Goal: Check status: Check status

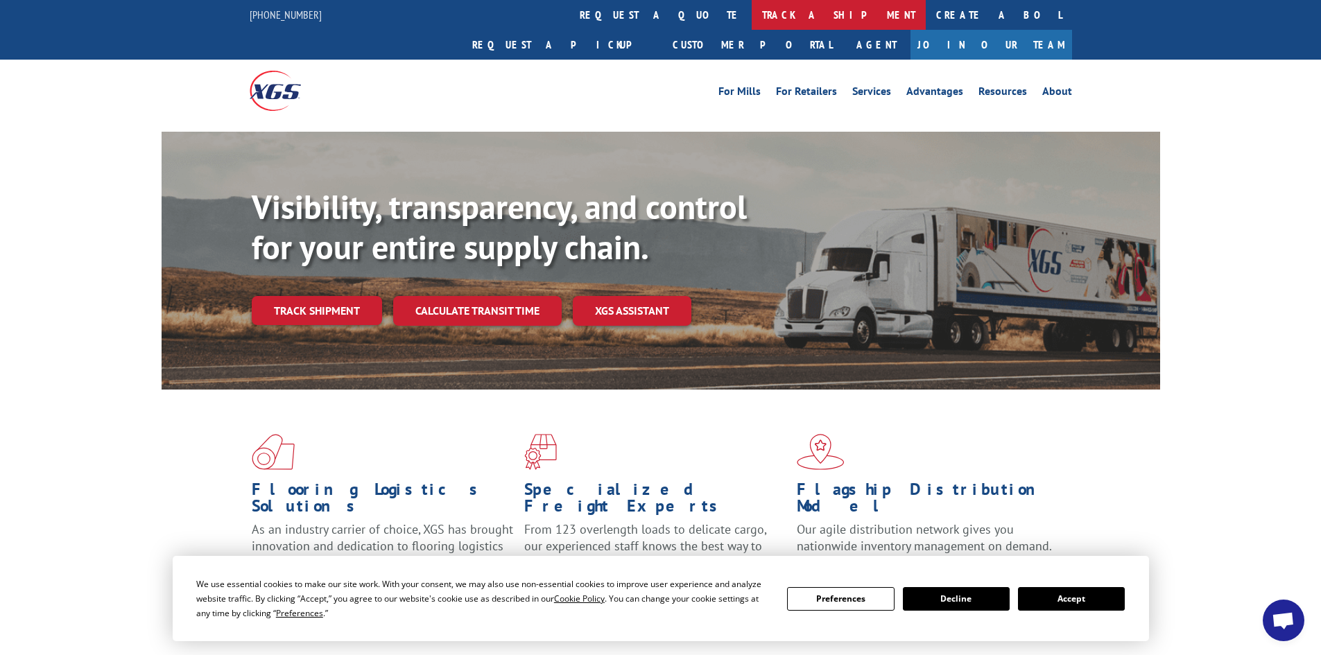
click at [751, 11] on link "track a shipment" at bounding box center [838, 15] width 174 height 30
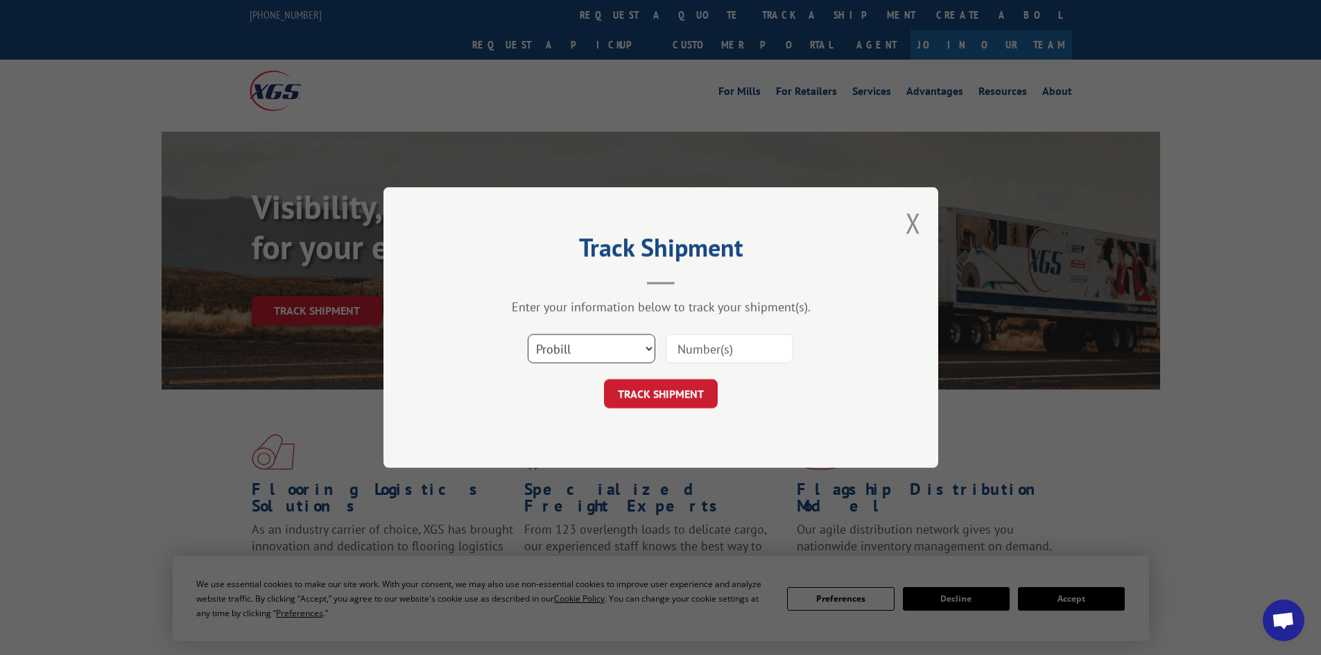
click at [600, 348] on select "Select category... Probill BOL PO" at bounding box center [592, 348] width 128 height 29
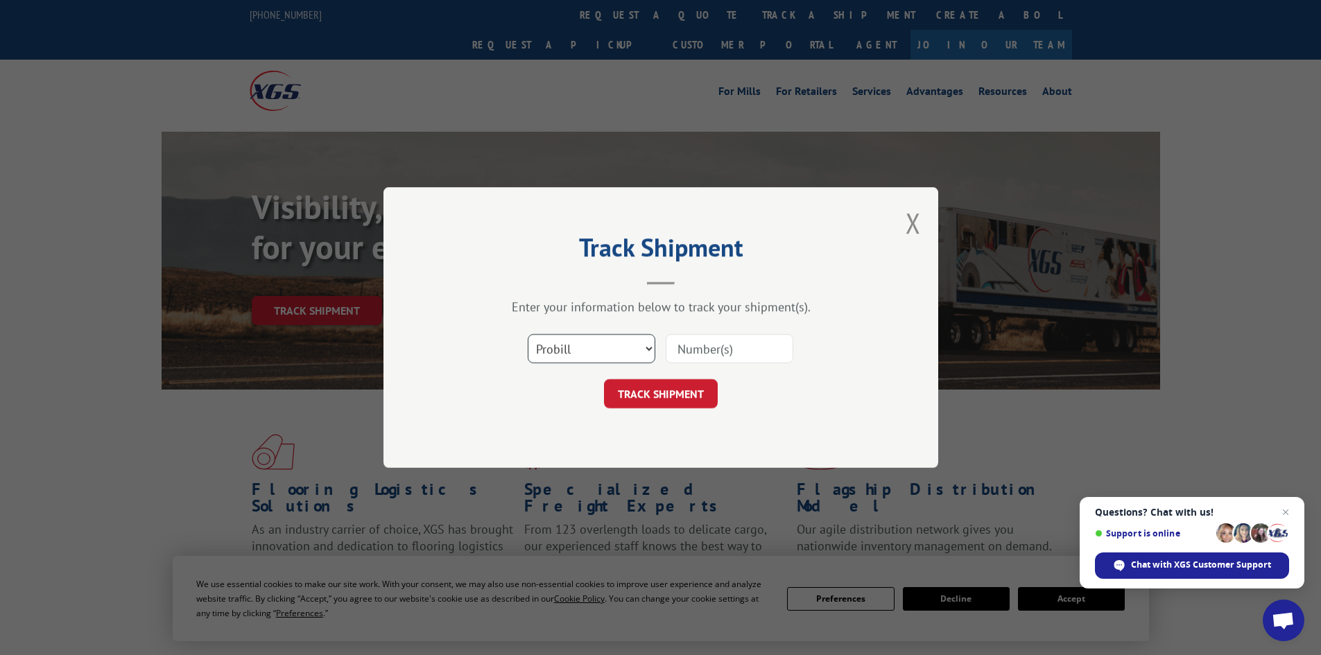
select select "po"
click at [528, 334] on select "Select category... Probill BOL PO" at bounding box center [592, 348] width 128 height 29
click at [700, 350] on input at bounding box center [729, 348] width 128 height 29
paste input "59525995"
type input "59525995"
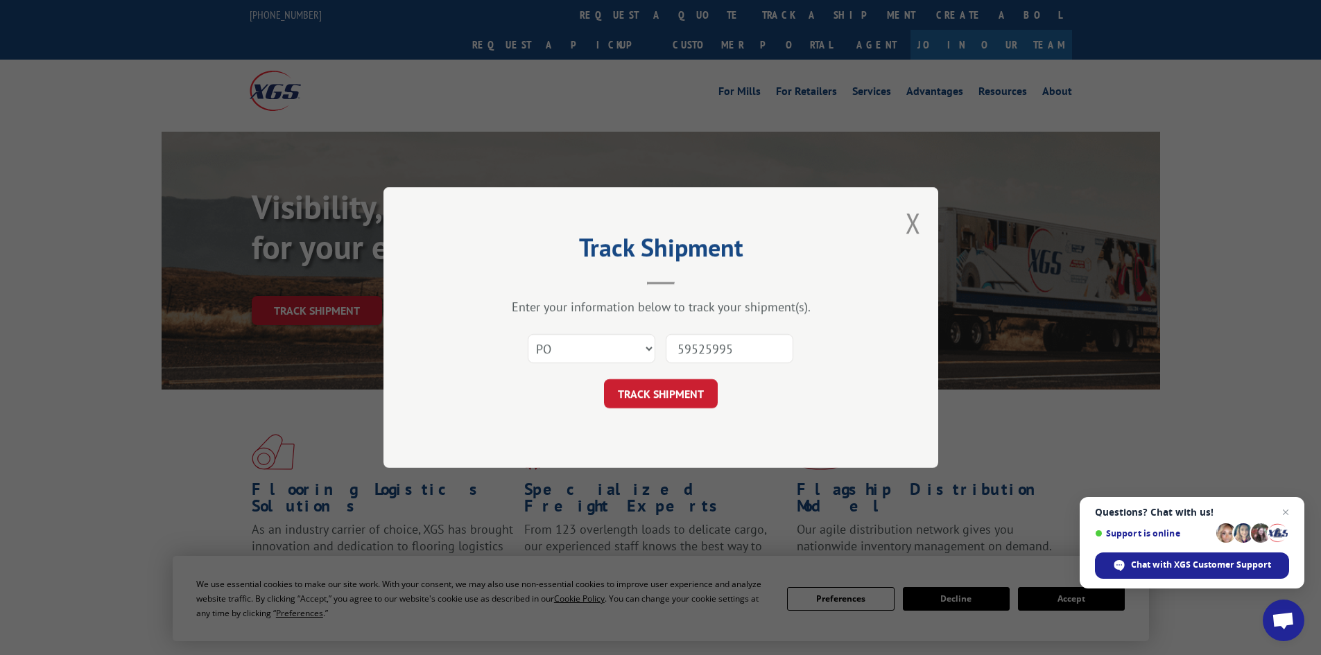
click button "TRACK SHIPMENT" at bounding box center [661, 393] width 114 height 29
